Goal: Information Seeking & Learning: Find specific page/section

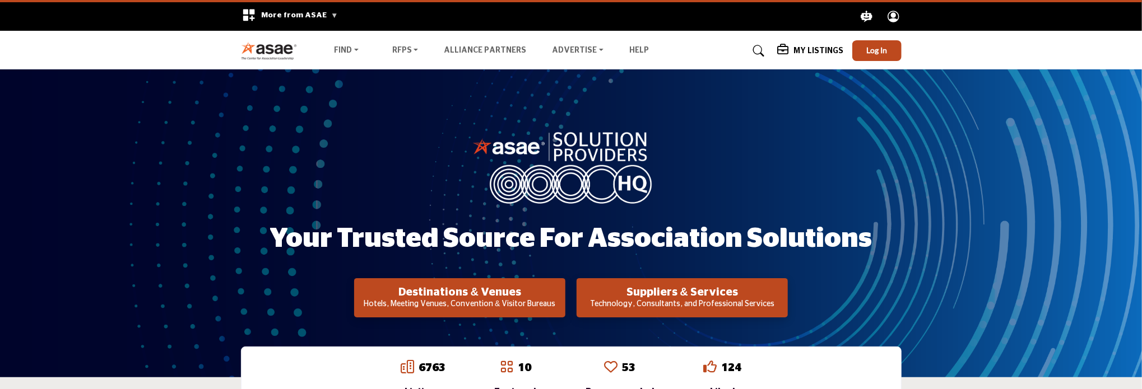
click at [562, 305] on p "Technology, Consultants, and Professional Services" at bounding box center [459, 304] width 204 height 11
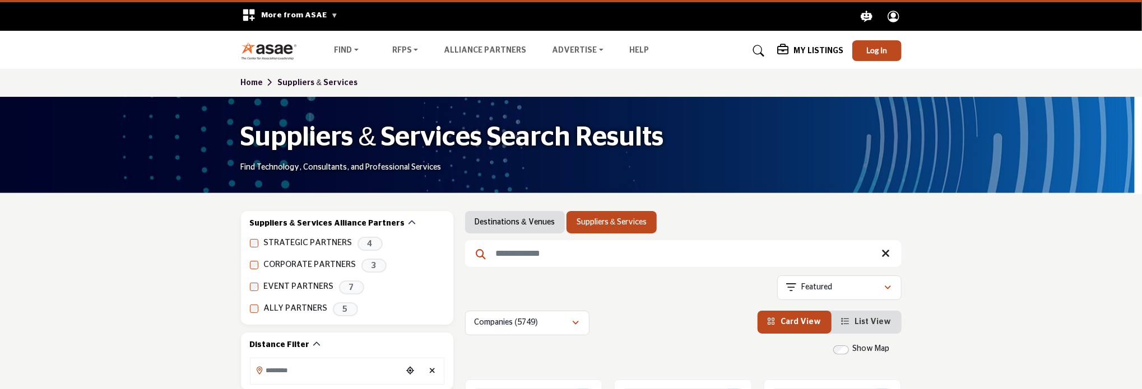
click at [539, 252] on input "Search Keyword" at bounding box center [683, 253] width 436 height 27
type input "**********"
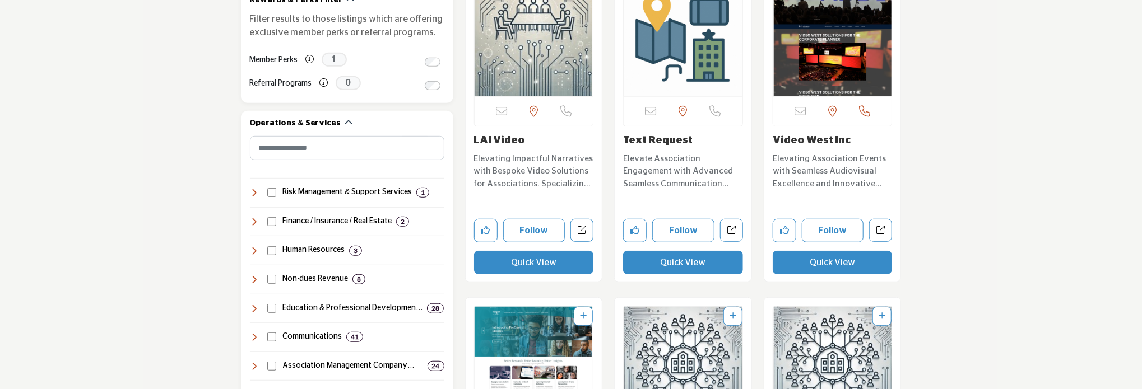
scroll to position [448, 0]
